Goal: Transaction & Acquisition: Download file/media

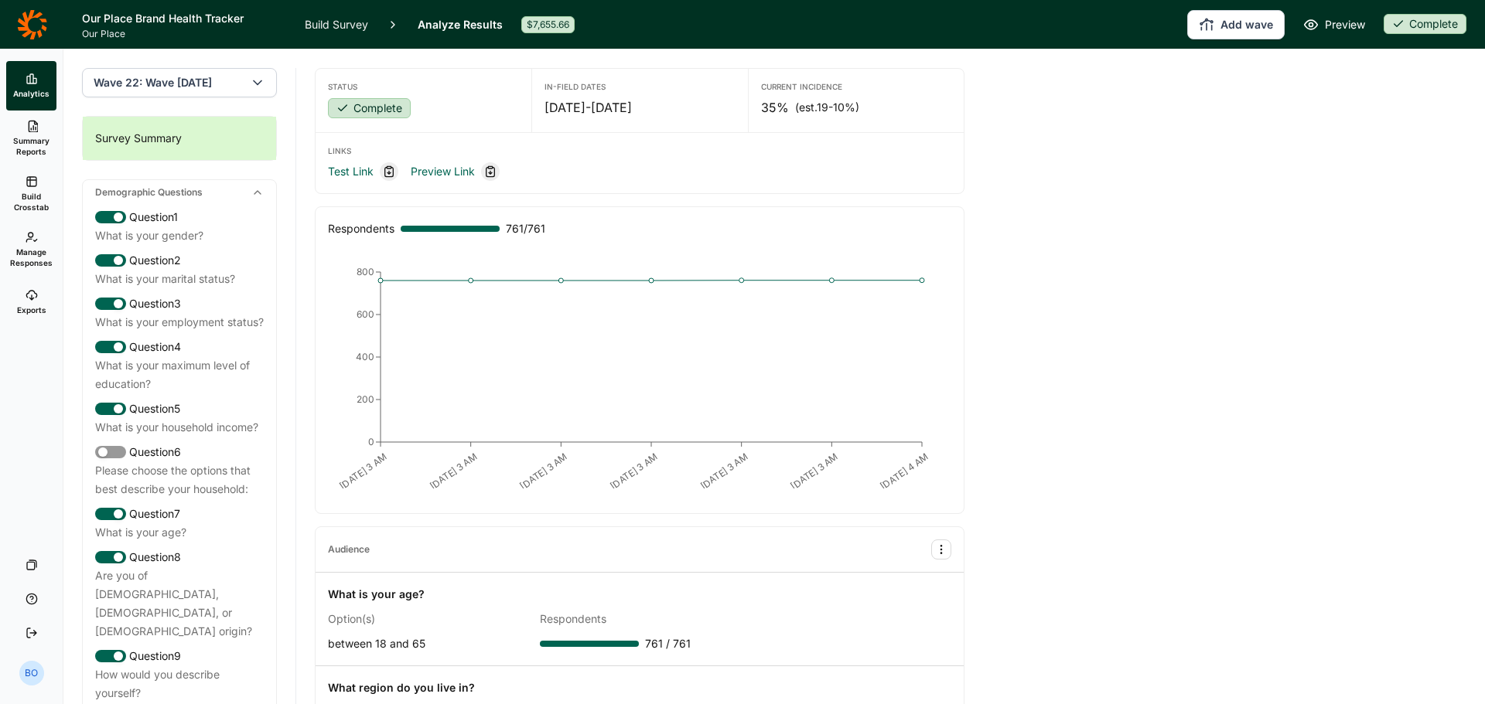
click at [33, 186] on use at bounding box center [31, 181] width 9 height 9
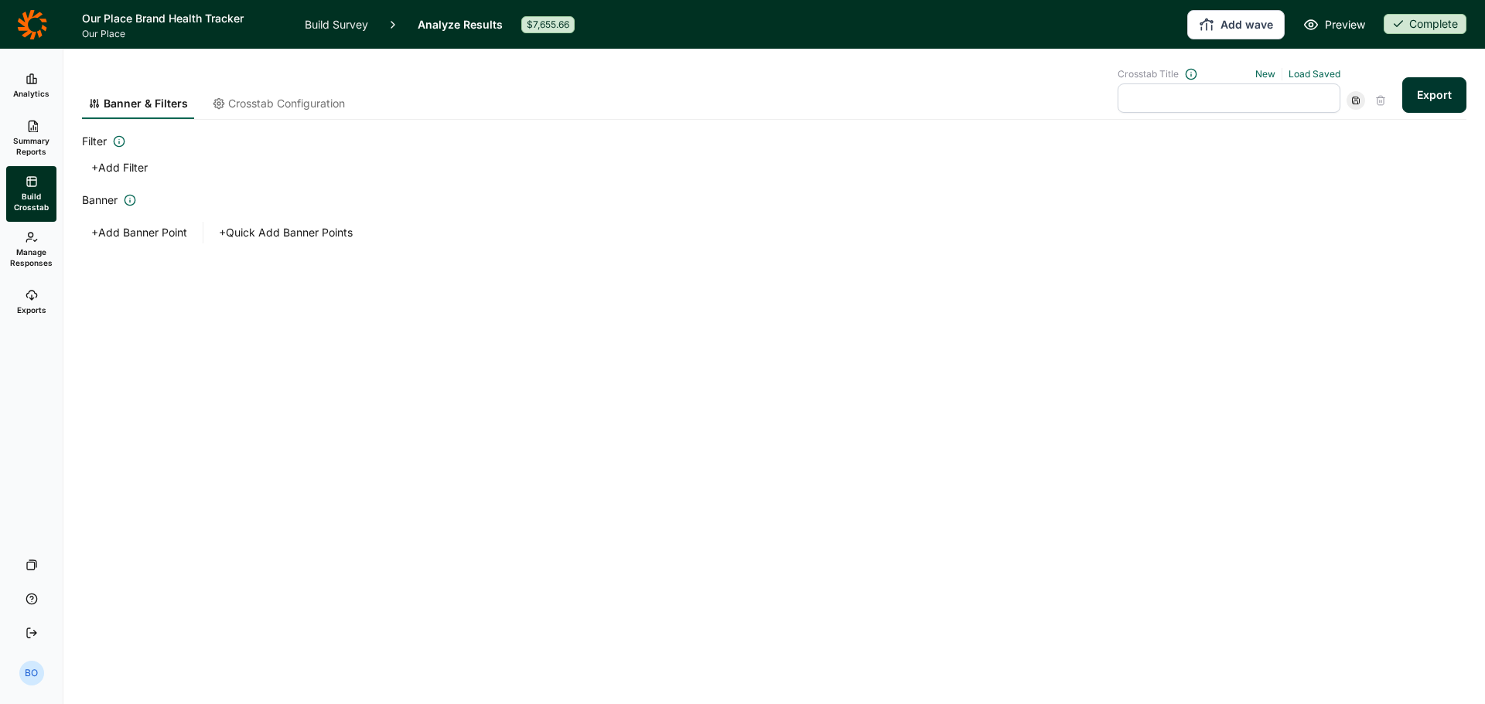
click at [26, 144] on span "Summary Reports" at bounding box center [31, 146] width 38 height 22
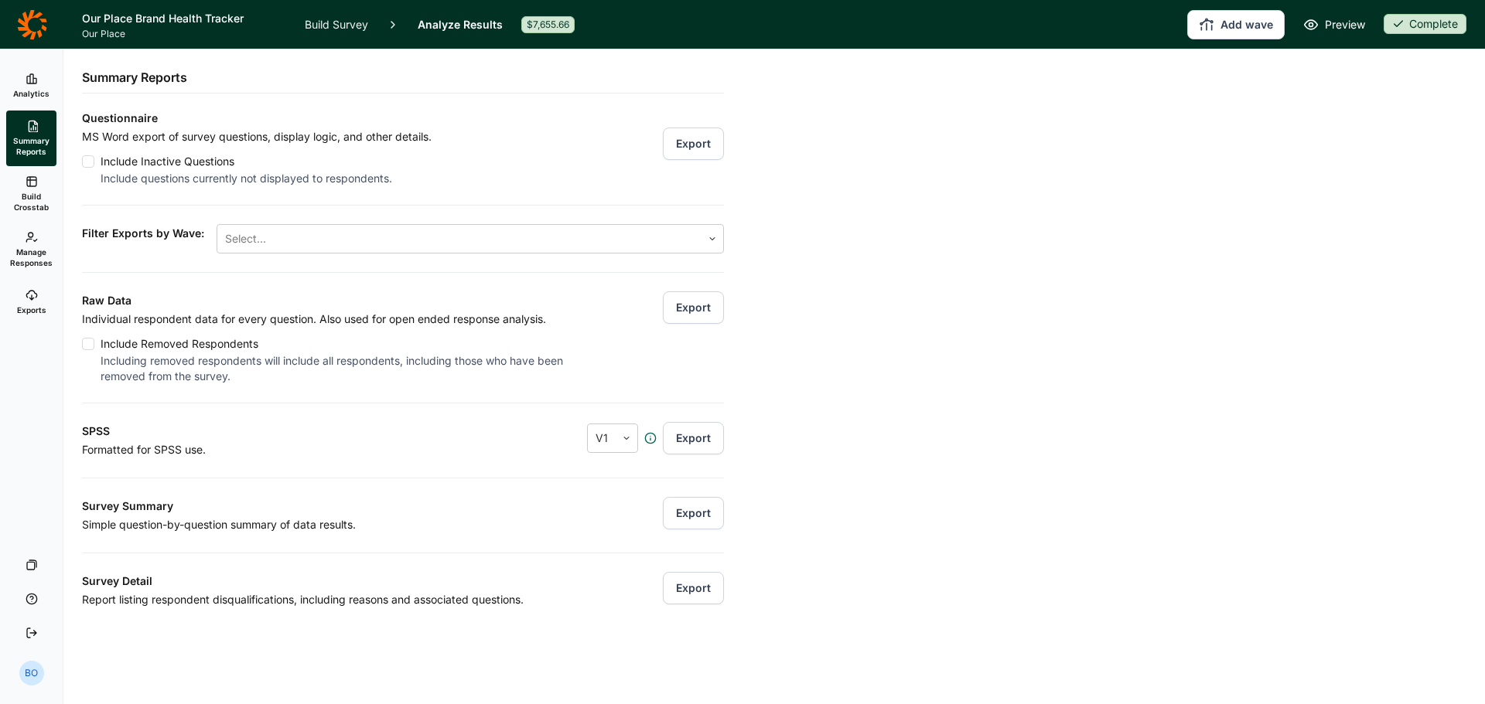
drag, startPoint x: 445, startPoint y: 230, endPoint x: 449, endPoint y: 223, distance: 8.4
click at [447, 231] on div at bounding box center [459, 239] width 469 height 22
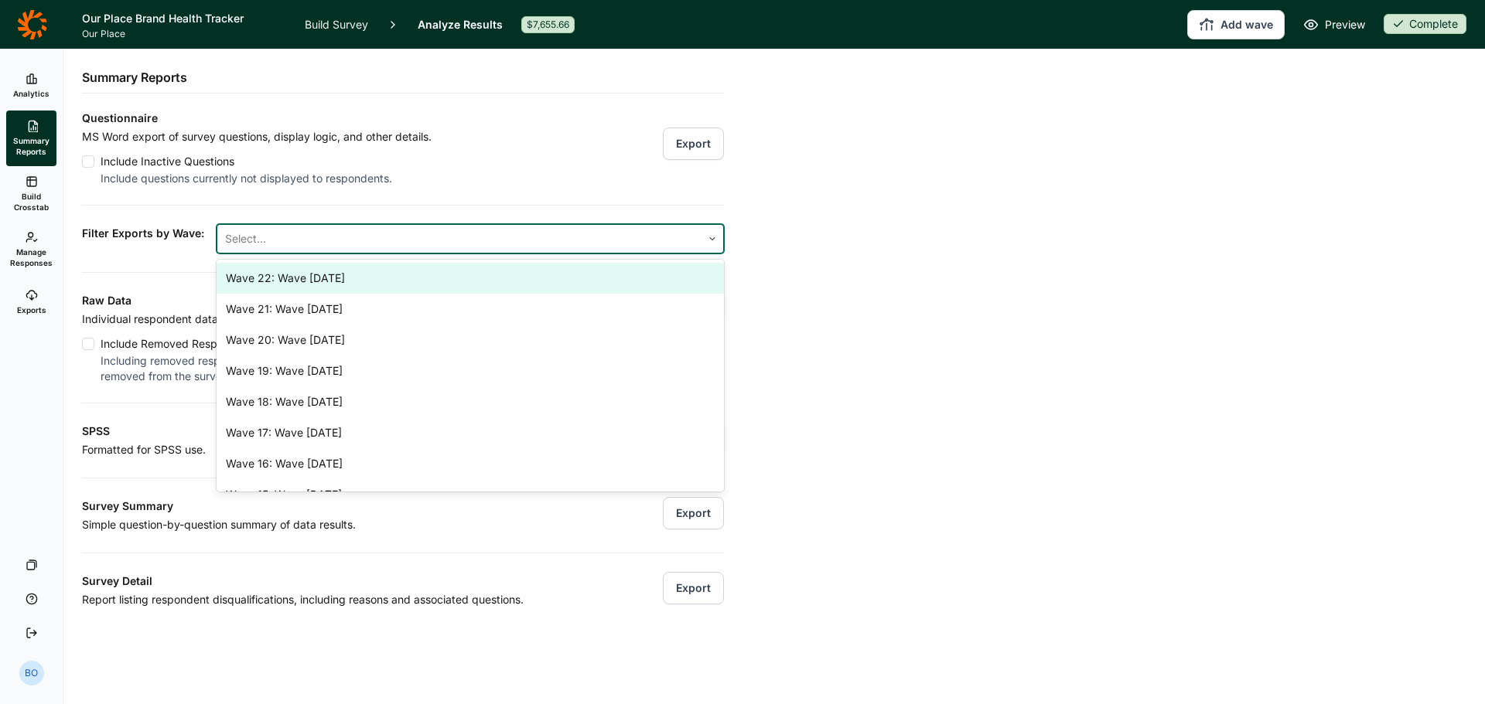
click at [434, 278] on div "Wave 22: Wave [DATE]" at bounding box center [470, 278] width 507 height 31
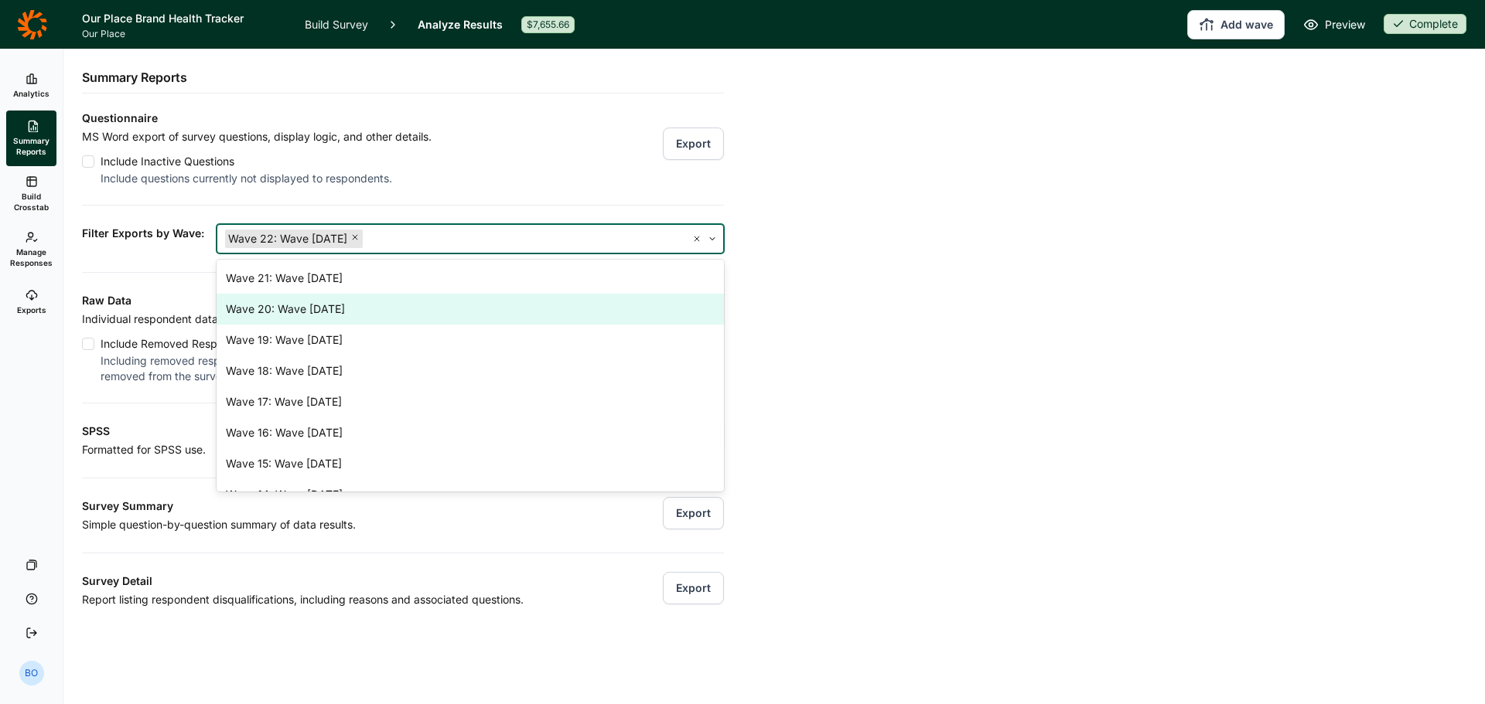
click at [585, 191] on div "Questionnaire MS Word export of survey questions, display logic, and other deta…" at bounding box center [403, 359] width 642 height 500
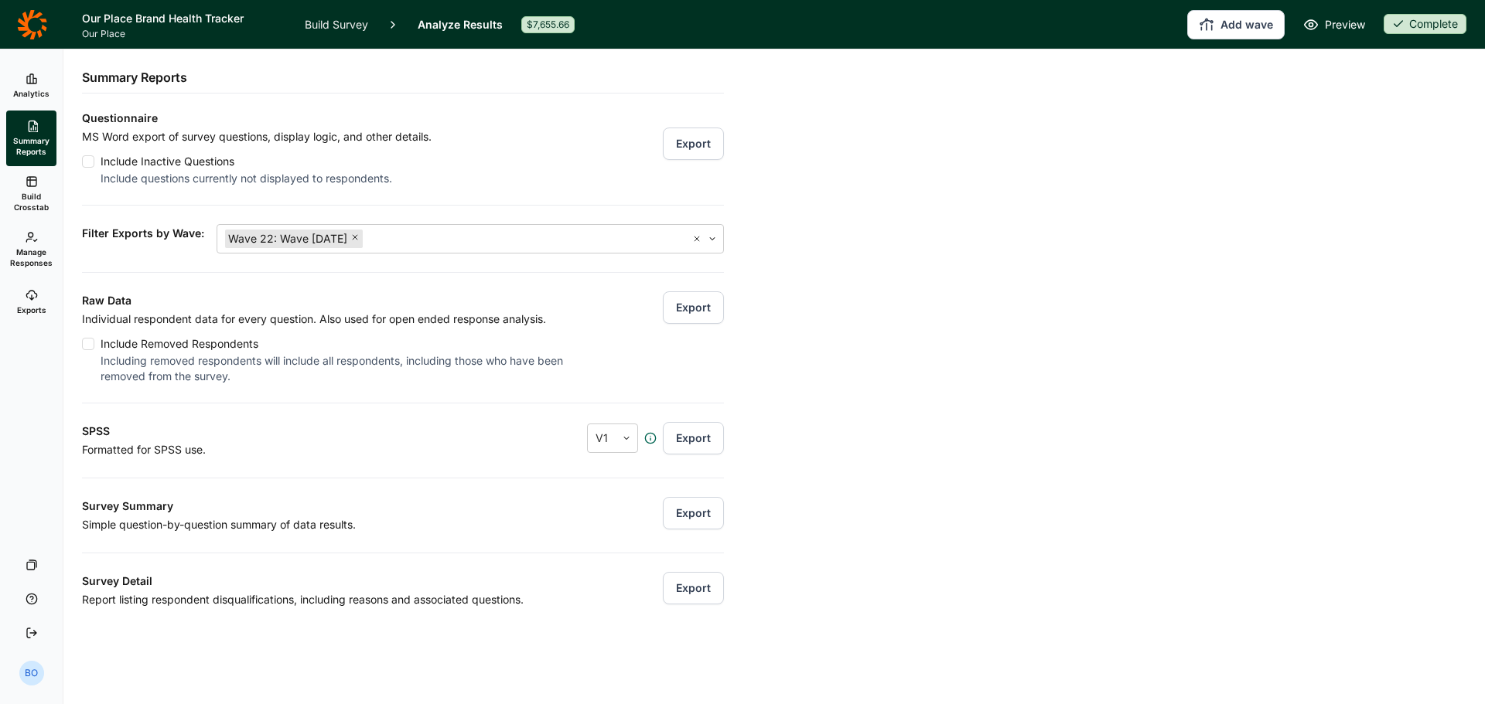
click at [681, 313] on button "Export" at bounding box center [693, 308] width 61 height 32
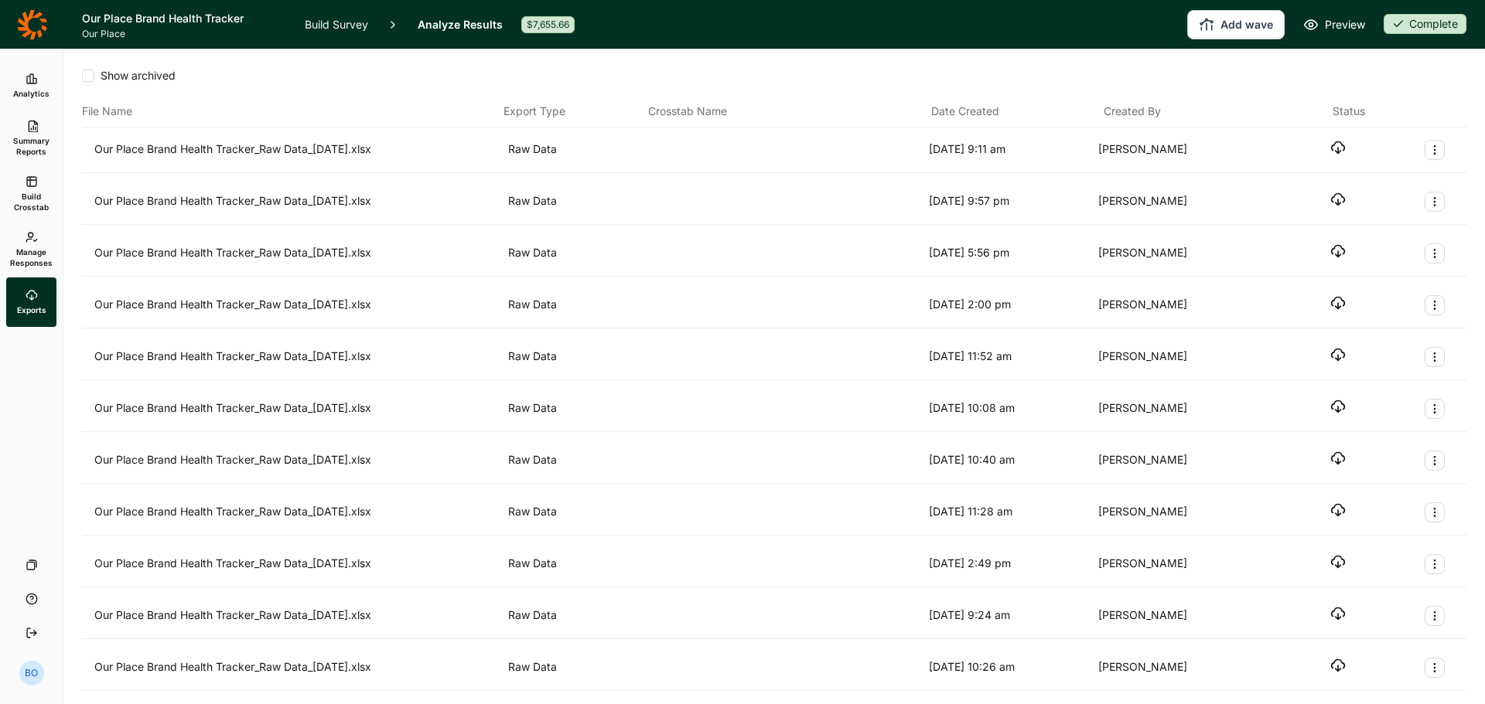
click at [1330, 154] on icon "button" at bounding box center [1337, 147] width 15 height 15
click at [26, 26] on icon at bounding box center [31, 23] width 29 height 29
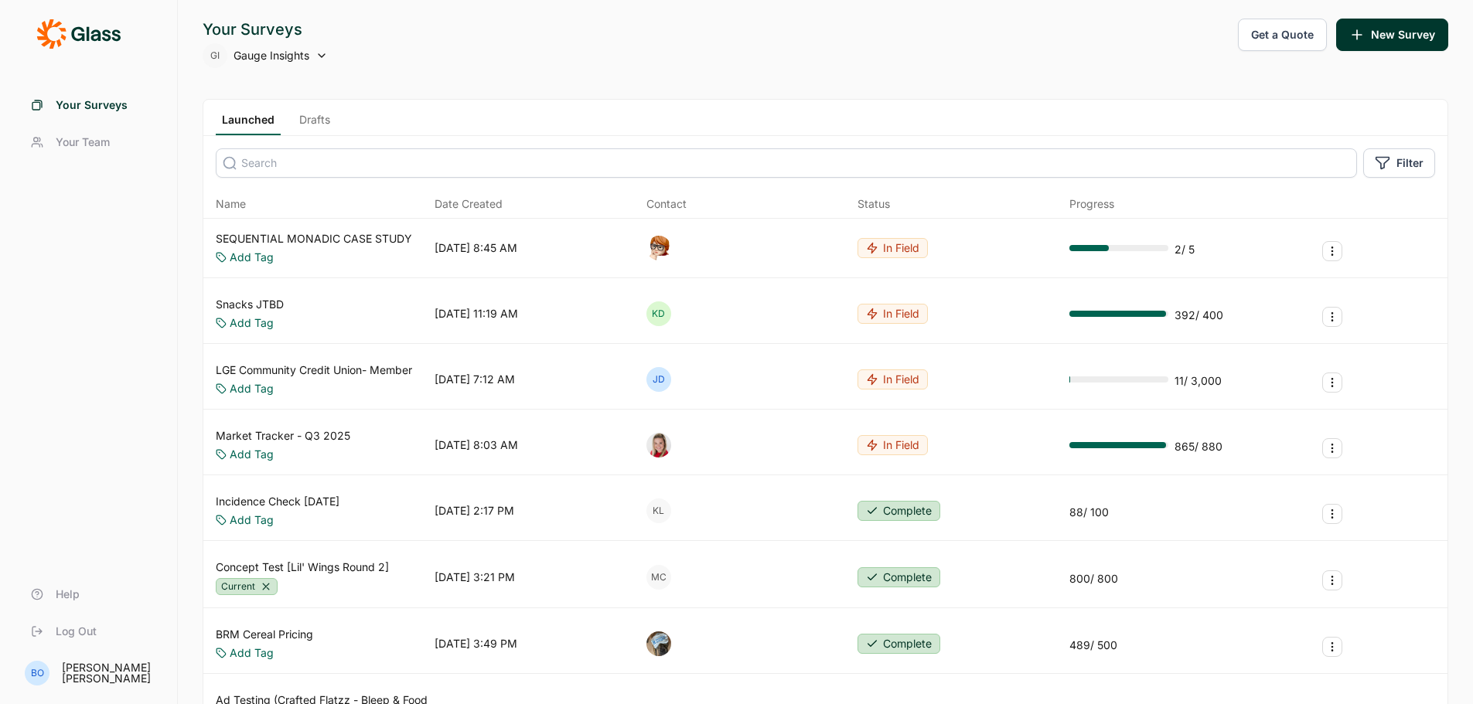
click at [319, 171] on input at bounding box center [786, 162] width 1141 height 29
type input "our pl"
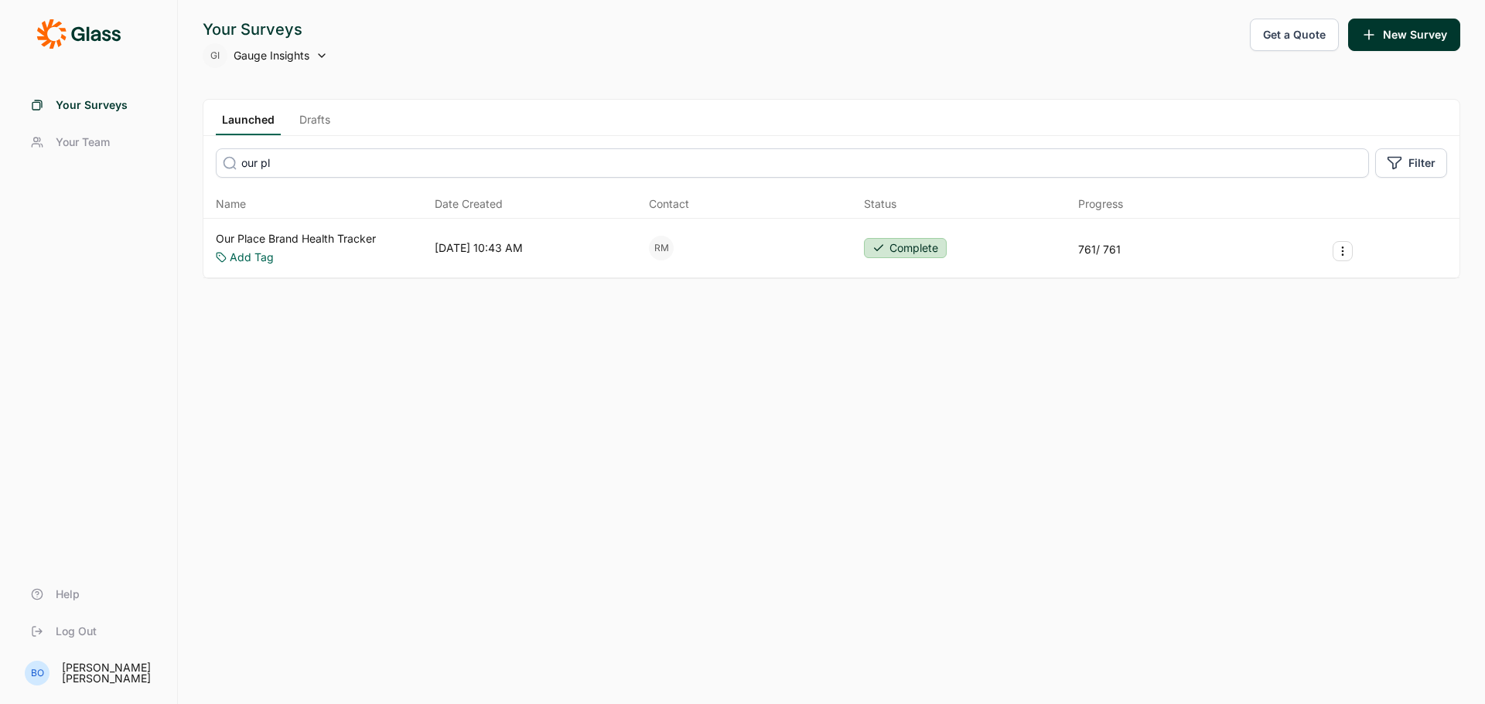
click at [345, 244] on link "Our Place Brand Health Tracker" at bounding box center [296, 238] width 160 height 15
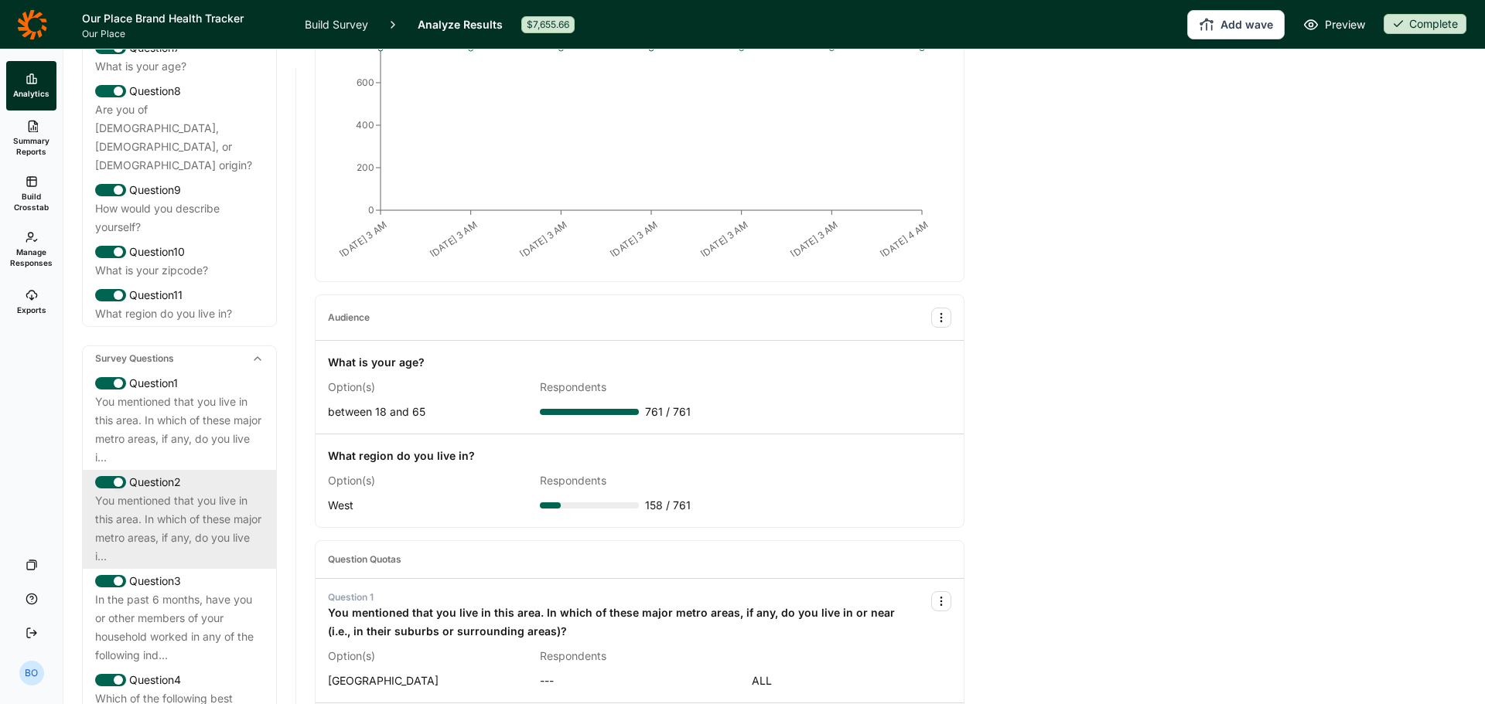
scroll to position [541, 0]
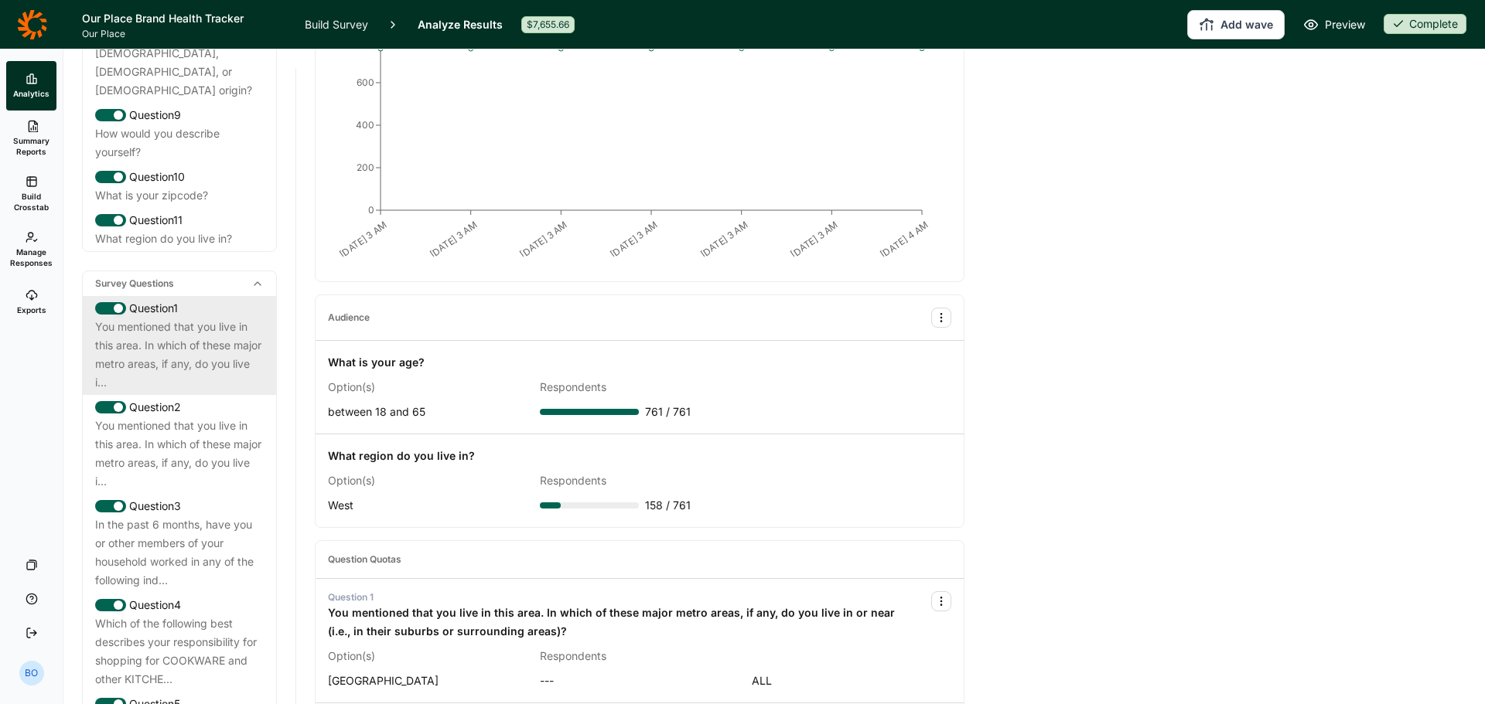
click at [162, 358] on div "You mentioned that you live in this area. In which of these major metro areas, …" at bounding box center [179, 355] width 169 height 74
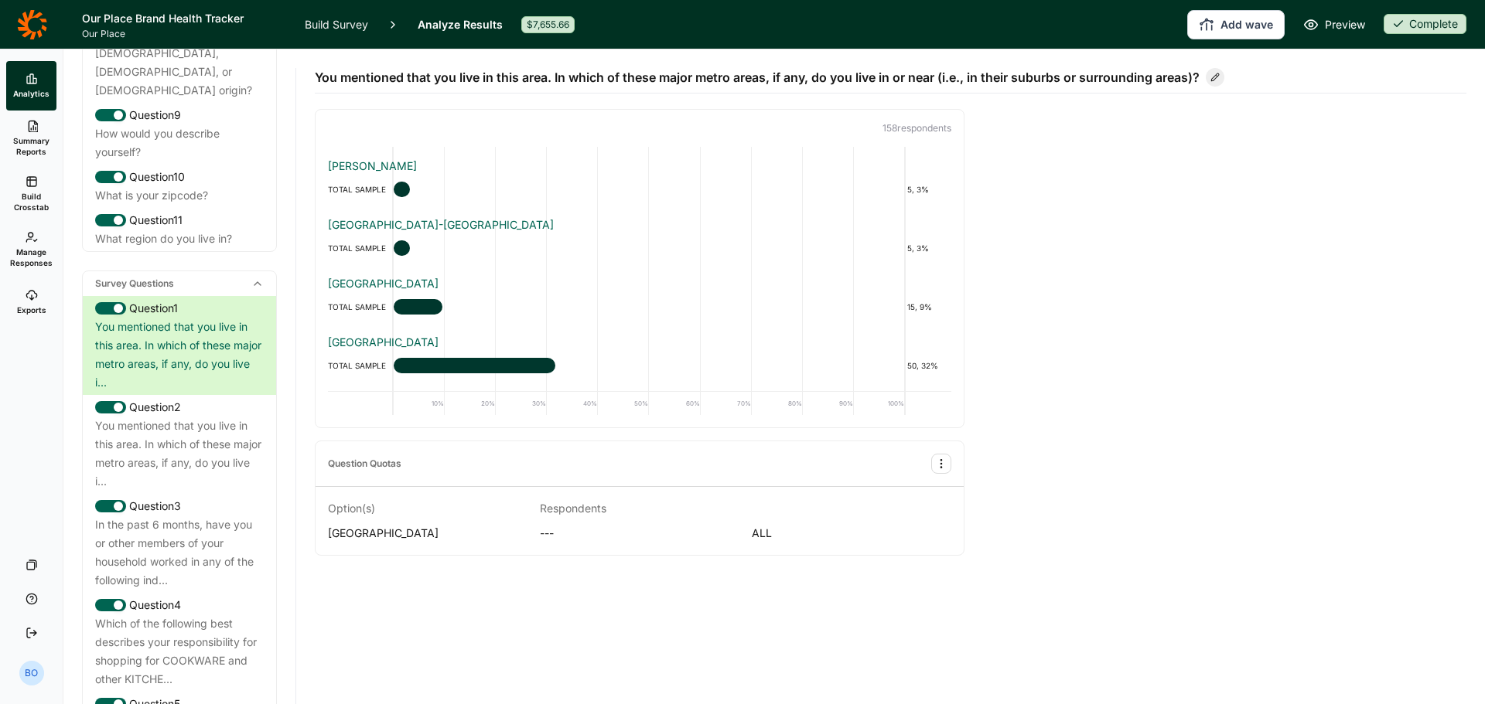
scroll to position [155, 0]
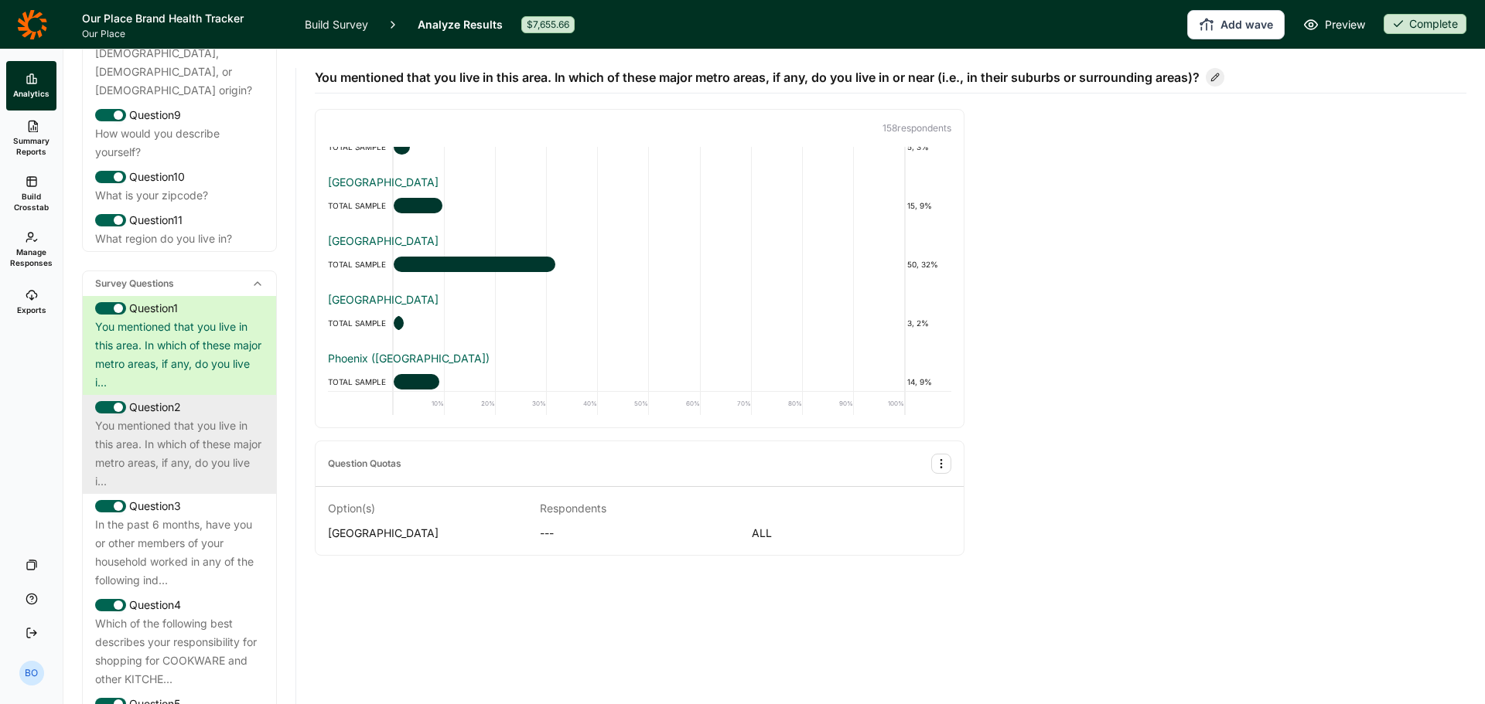
click at [131, 464] on div "You mentioned that you live in this area. In which of these major metro areas, …" at bounding box center [179, 454] width 169 height 74
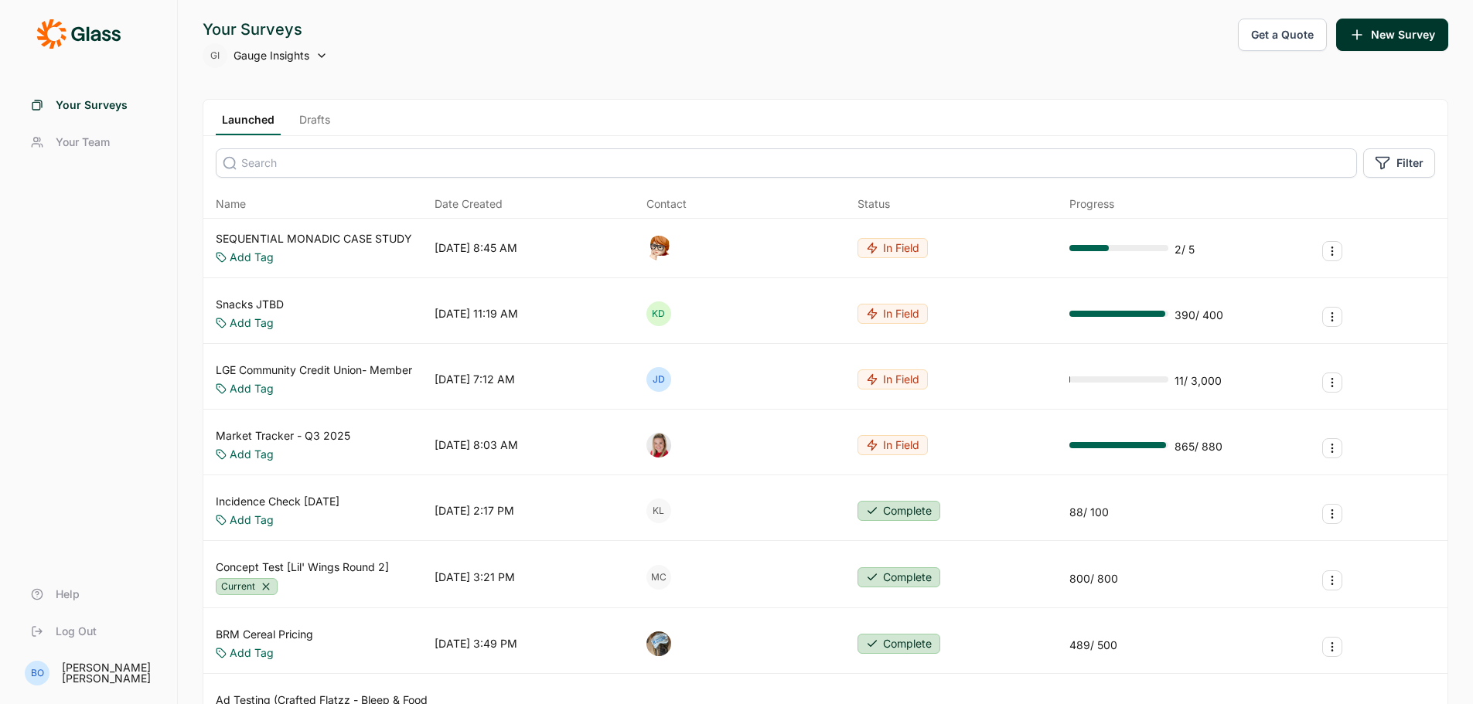
click at [353, 368] on link "LGE Community Credit Union- Member" at bounding box center [314, 370] width 196 height 15
